Goal: Transaction & Acquisition: Purchase product/service

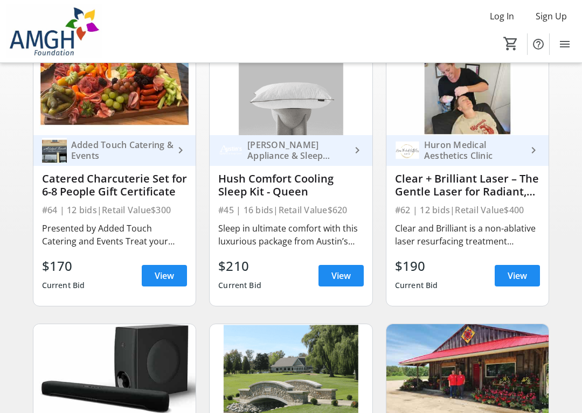
scroll to position [115, 0]
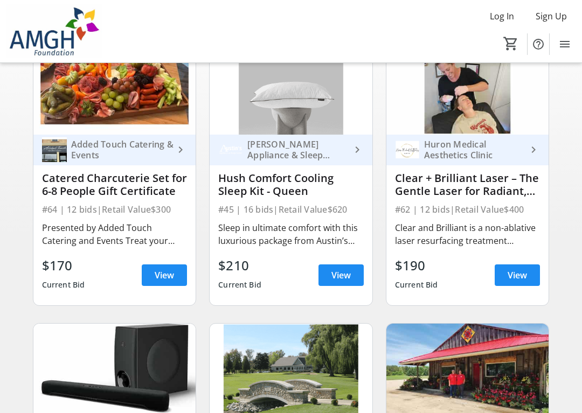
click at [162, 277] on span "View" at bounding box center [164, 275] width 19 height 13
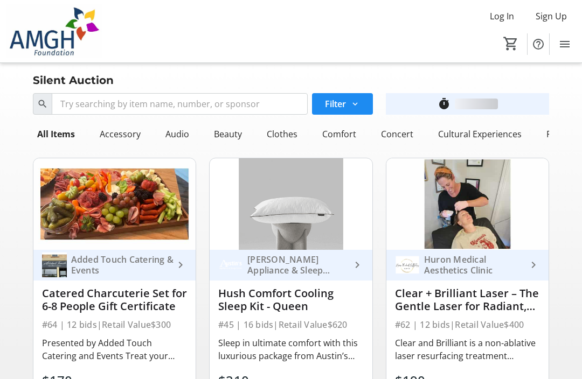
scroll to position [115, 0]
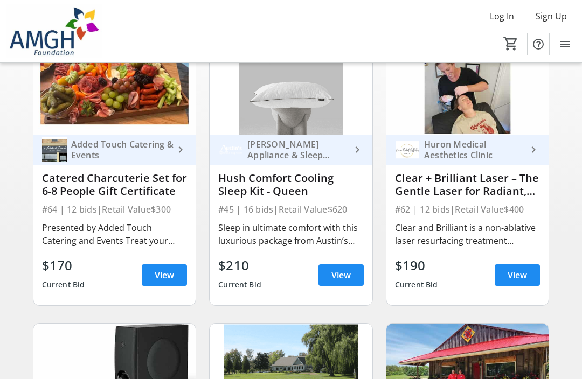
click at [368, 159] on link "[PERSON_NAME] Appliance & Sleep Centre keyboard_arrow_right" at bounding box center [291, 150] width 163 height 31
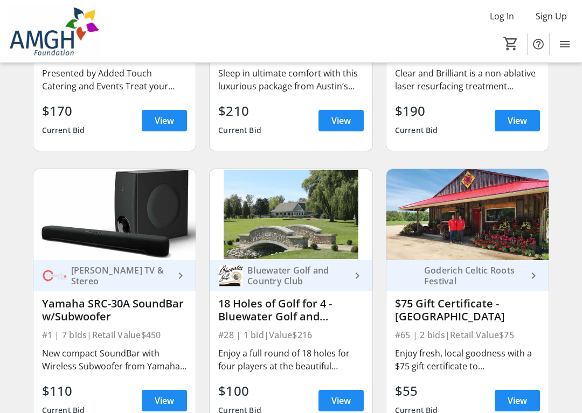
scroll to position [274, 0]
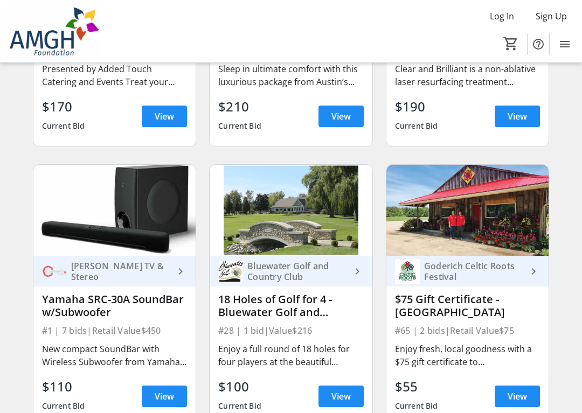
click at [523, 110] on span "View" at bounding box center [516, 116] width 19 height 13
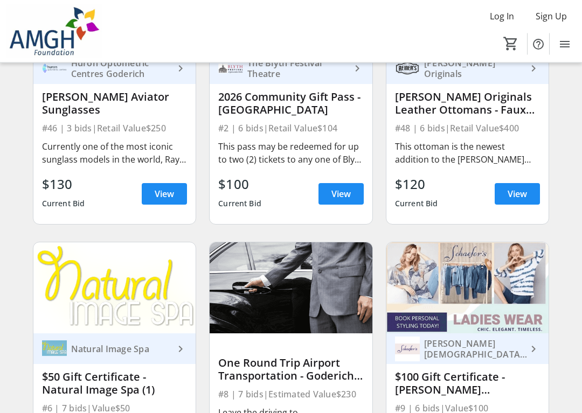
scroll to position [757, 0]
click at [520, 192] on span "View" at bounding box center [516, 193] width 19 height 13
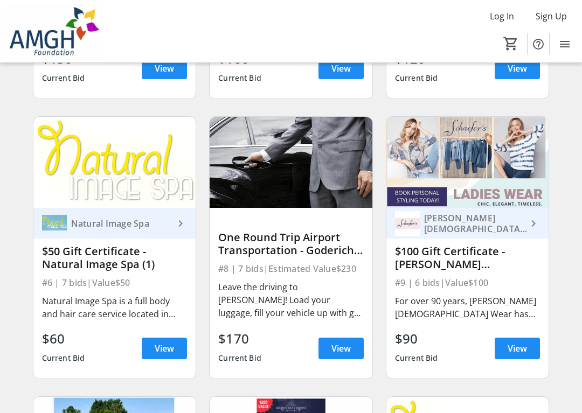
scroll to position [883, 0]
click at [339, 344] on span "View" at bounding box center [340, 348] width 19 height 13
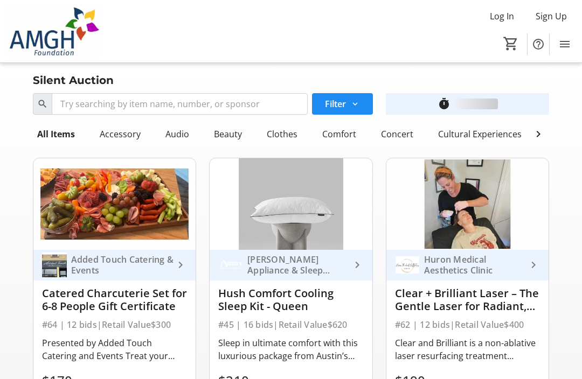
scroll to position [883, 0]
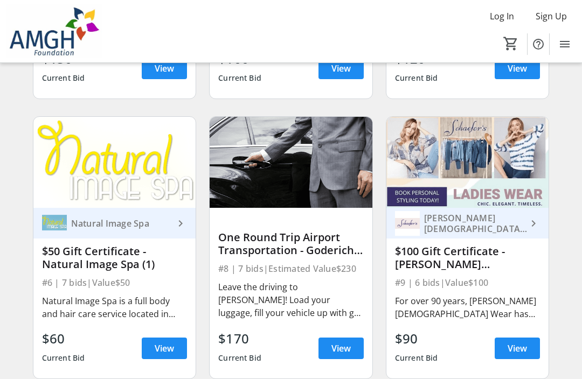
click at [525, 345] on span "View" at bounding box center [516, 348] width 19 height 13
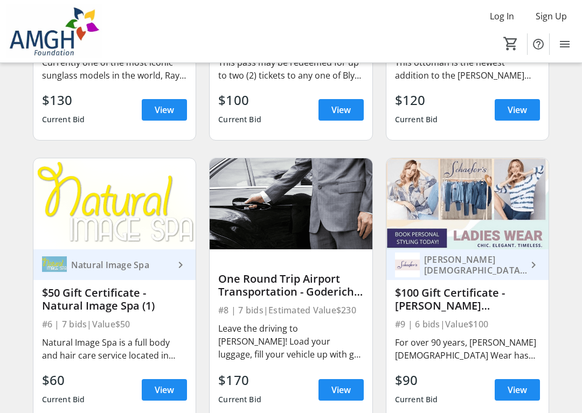
scroll to position [854, 0]
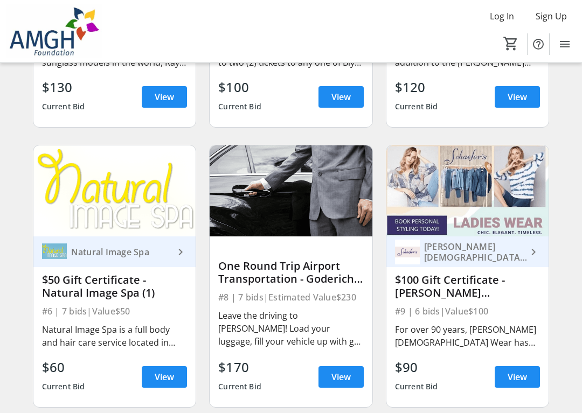
click at [332, 374] on span "View" at bounding box center [340, 377] width 19 height 13
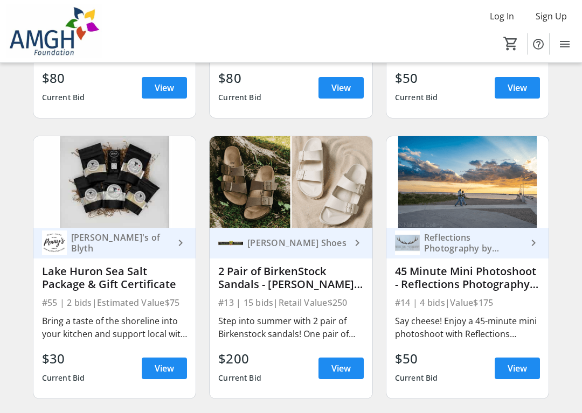
scroll to position [1431, 0]
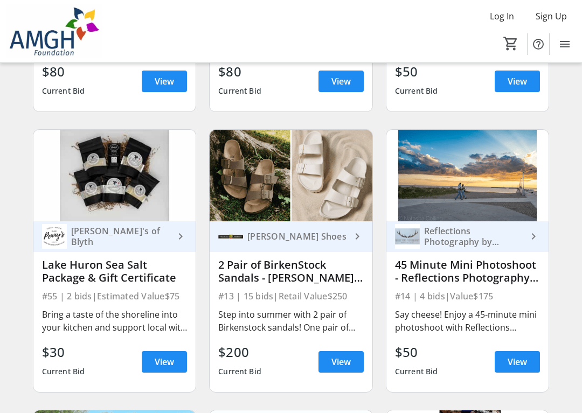
click at [346, 356] on span "View" at bounding box center [340, 362] width 19 height 13
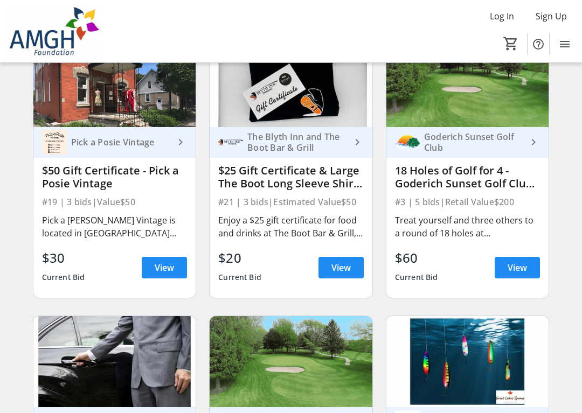
scroll to position [2086, 0]
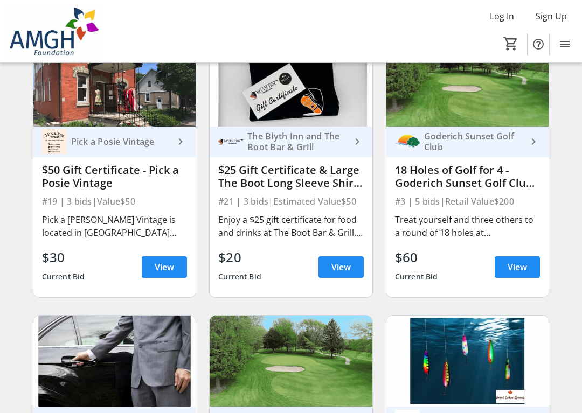
click at [344, 268] on span "View" at bounding box center [340, 267] width 19 height 13
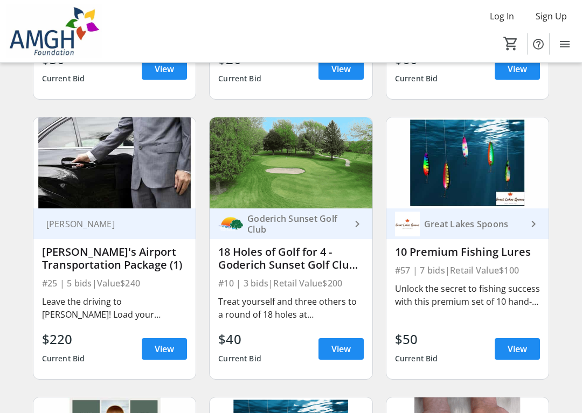
scroll to position [2285, 0]
click at [159, 347] on span "View" at bounding box center [164, 349] width 19 height 13
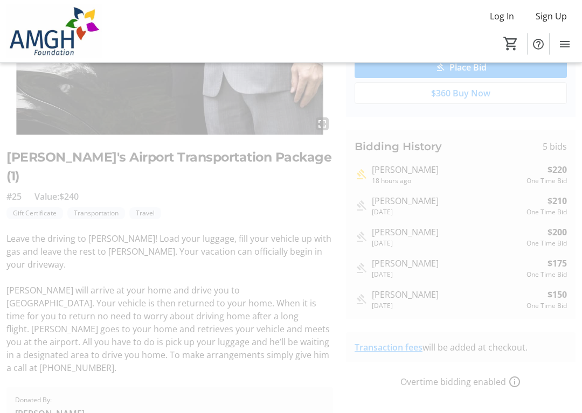
scroll to position [151, 0]
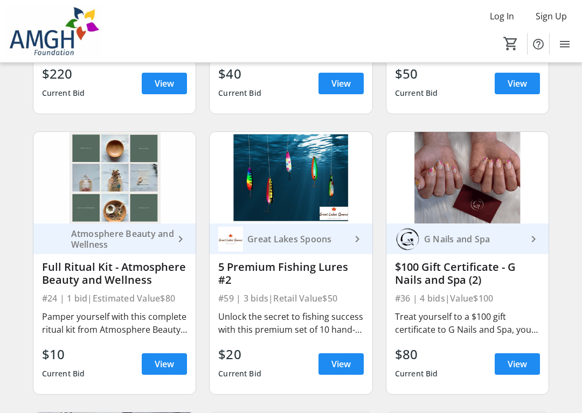
scroll to position [2551, 0]
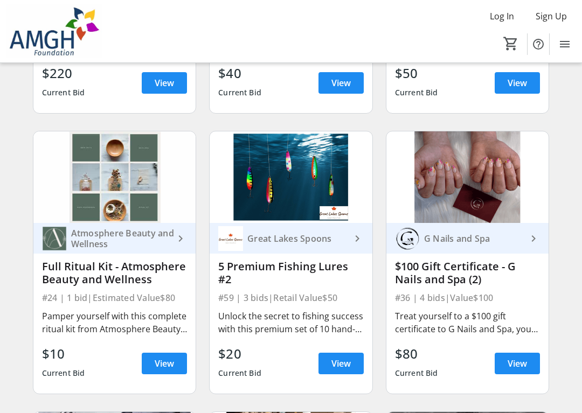
click at [502, 309] on div "Treat yourself to a $100 gift certificate to G Nails and Spa, your go-to spot f…" at bounding box center [467, 323] width 145 height 30
click at [527, 367] on span "View" at bounding box center [516, 363] width 19 height 13
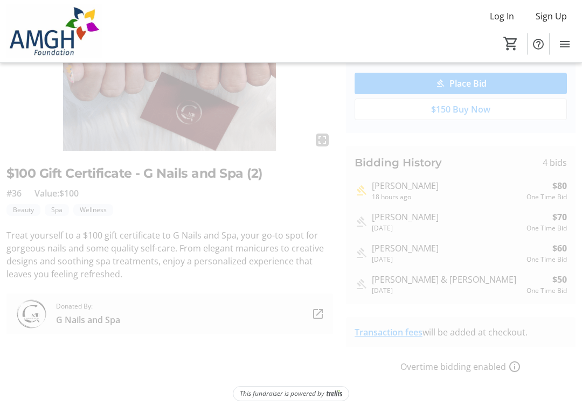
scroll to position [136, 0]
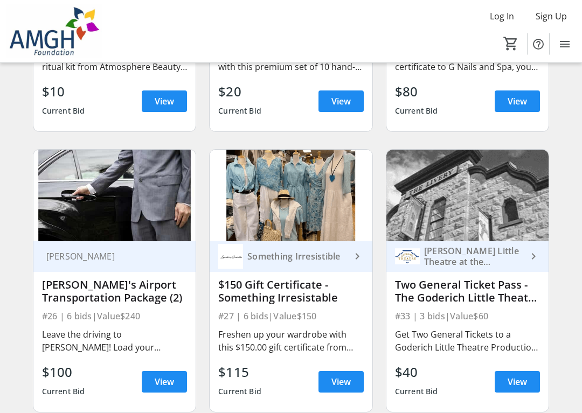
scroll to position [2827, 0]
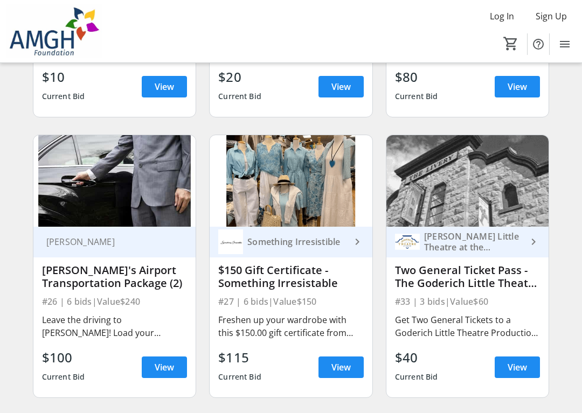
click at [161, 368] on span "View" at bounding box center [164, 367] width 19 height 13
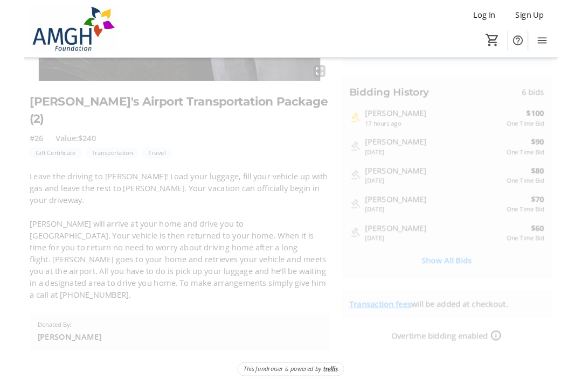
scroll to position [191, 0]
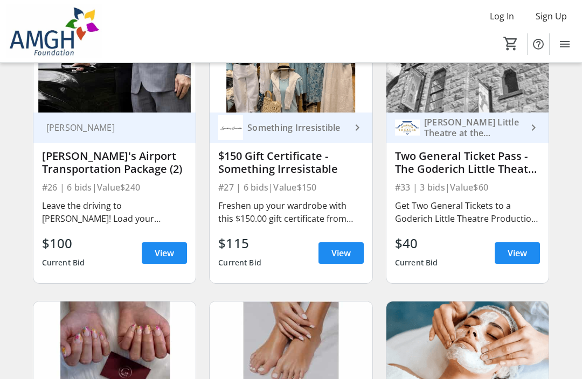
scroll to position [2940, 0]
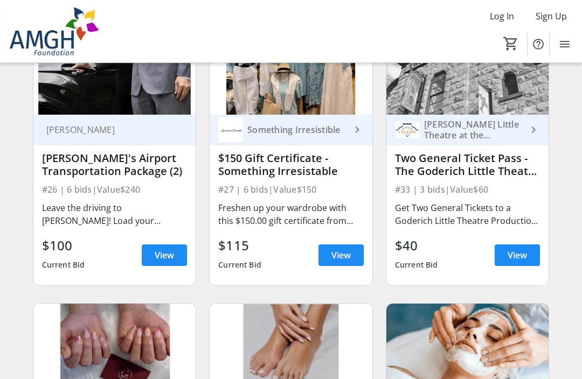
click at [519, 256] on span "View" at bounding box center [516, 255] width 19 height 13
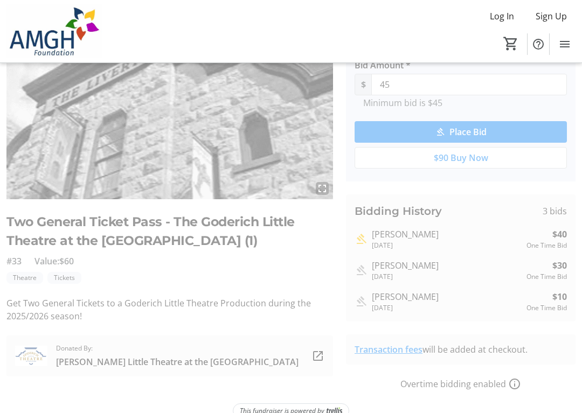
scroll to position [105, 0]
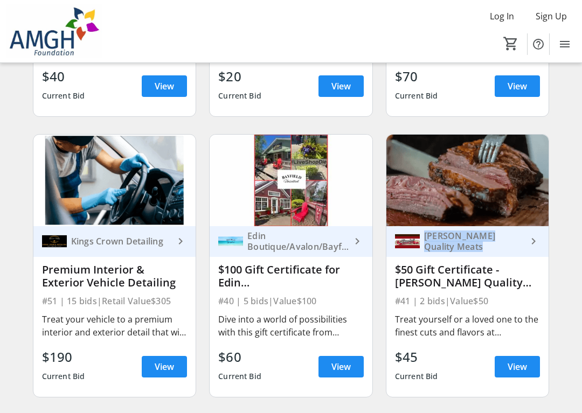
scroll to position [3675, 0]
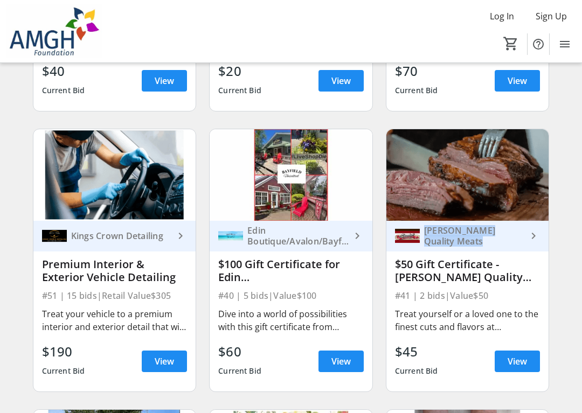
click at [157, 363] on span "View" at bounding box center [164, 361] width 19 height 13
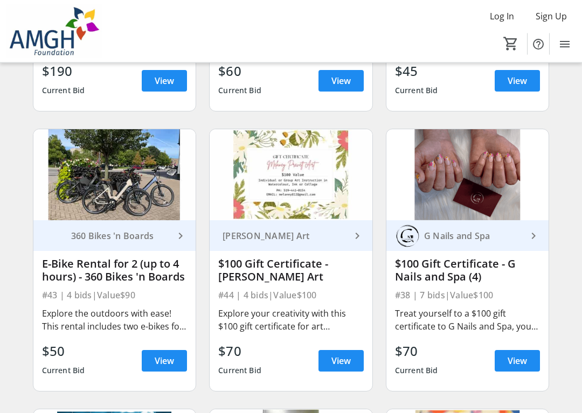
scroll to position [3955, 0]
click at [336, 178] on img at bounding box center [291, 175] width 163 height 92
click at [322, 297] on div "#44 | 4 bids | Value $100" at bounding box center [290, 295] width 145 height 15
click at [353, 365] on span at bounding box center [340, 361] width 45 height 26
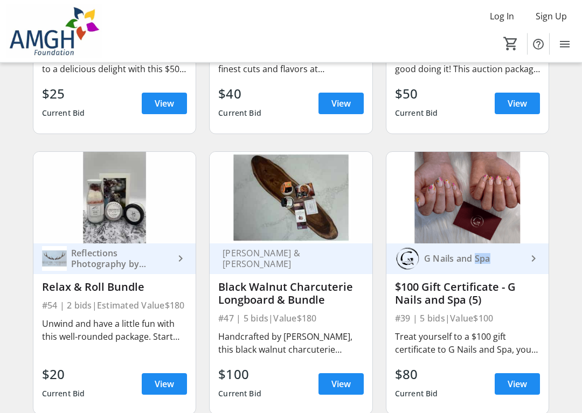
scroll to position [4774, 0]
click at [280, 332] on div "Handcrafted by [PERSON_NAME], this black walnut charcuterie “longboard” is perf…" at bounding box center [290, 343] width 145 height 26
click at [337, 379] on span "View" at bounding box center [340, 384] width 19 height 13
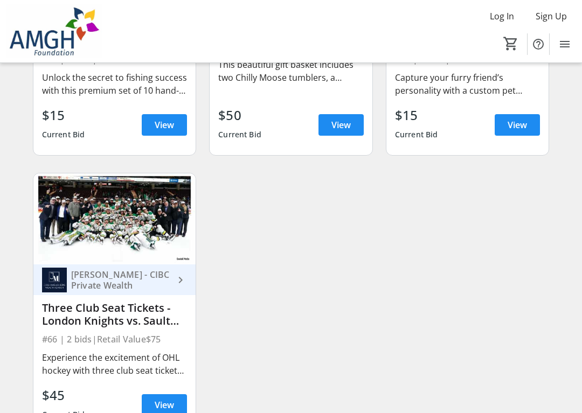
scroll to position [5368, 0]
